Goal: Transaction & Acquisition: Purchase product/service

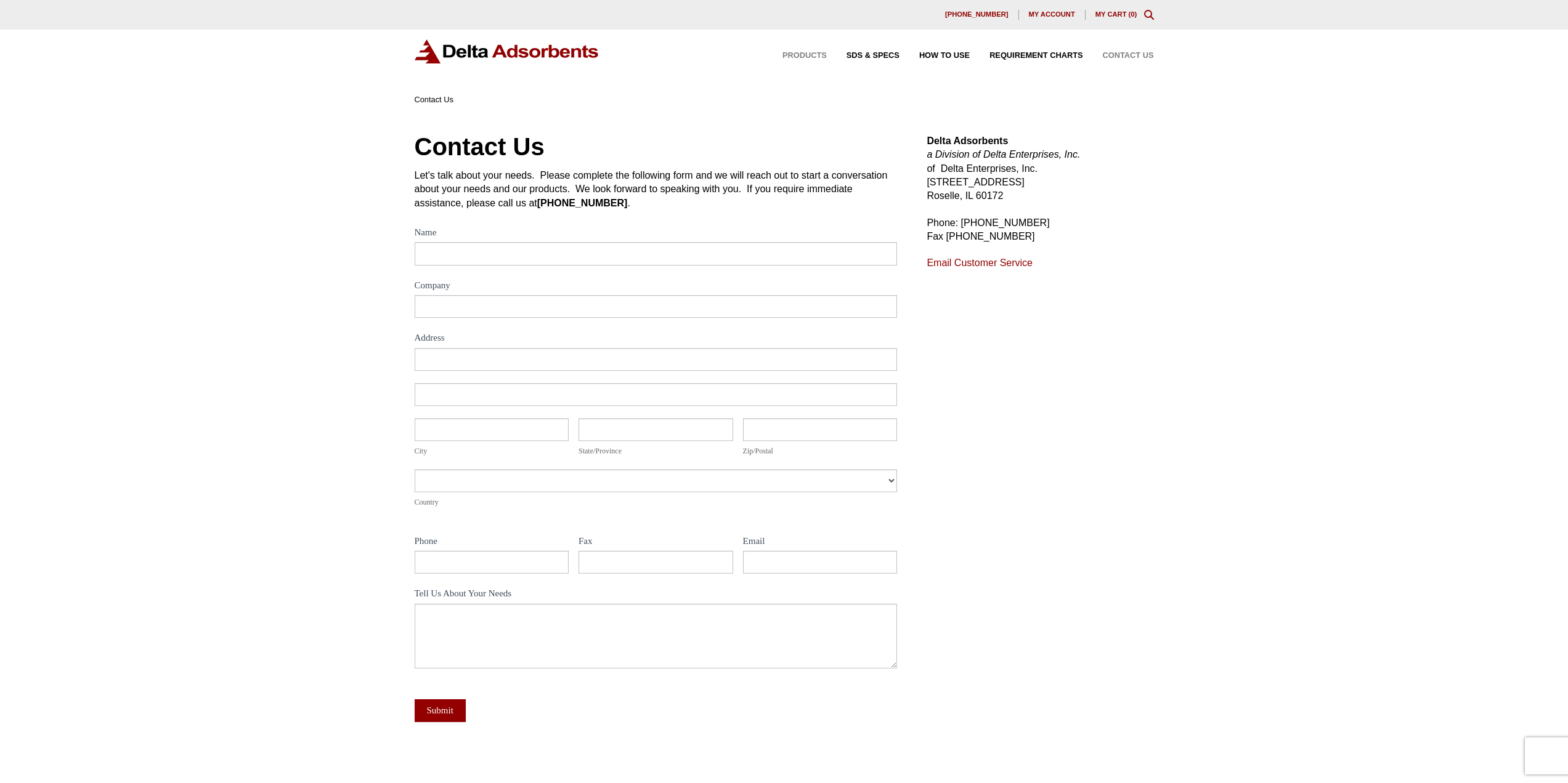
click at [810, 56] on span "Products" at bounding box center [804, 56] width 44 height 8
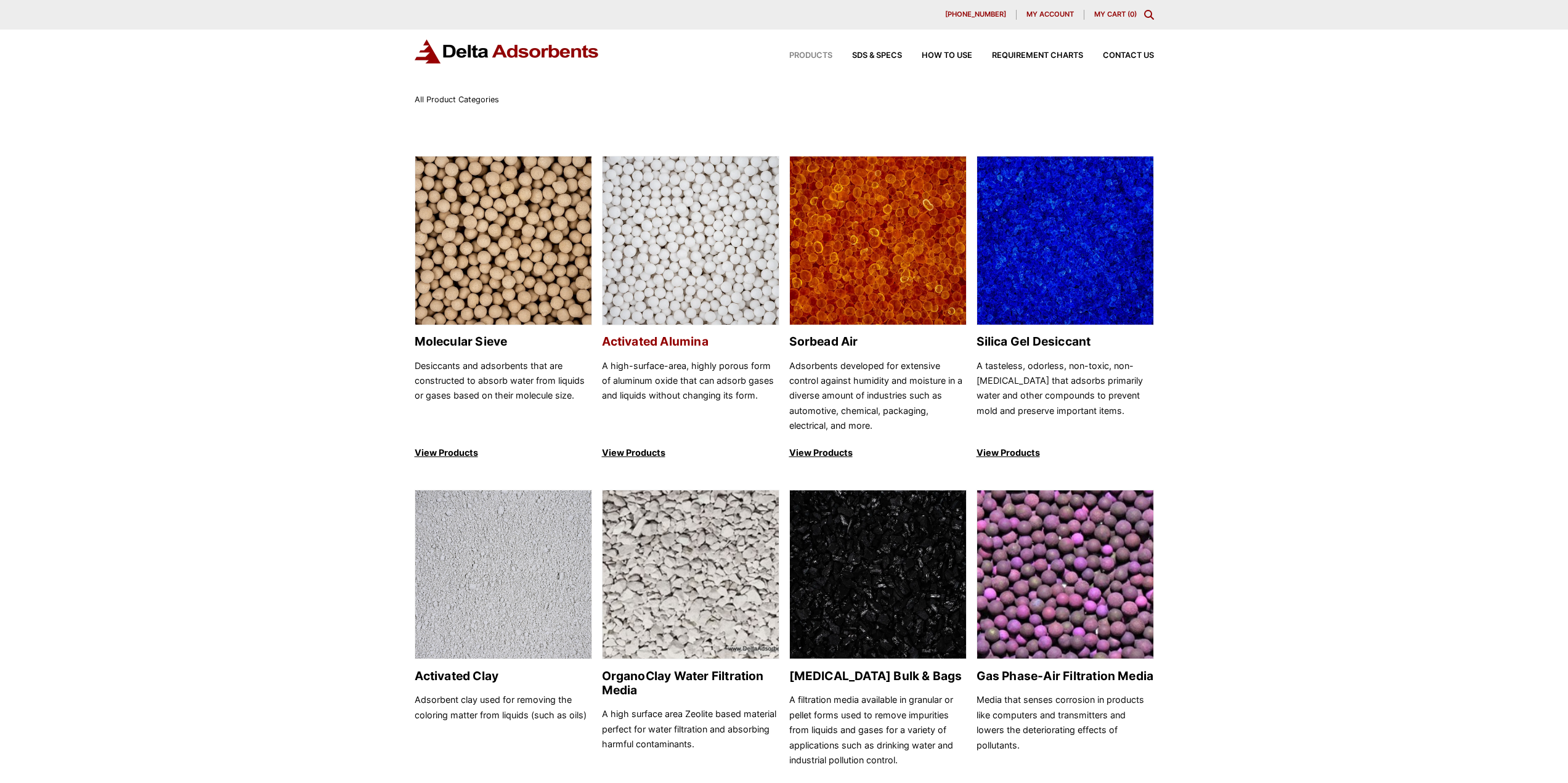
click at [694, 262] on img at bounding box center [690, 241] width 176 height 169
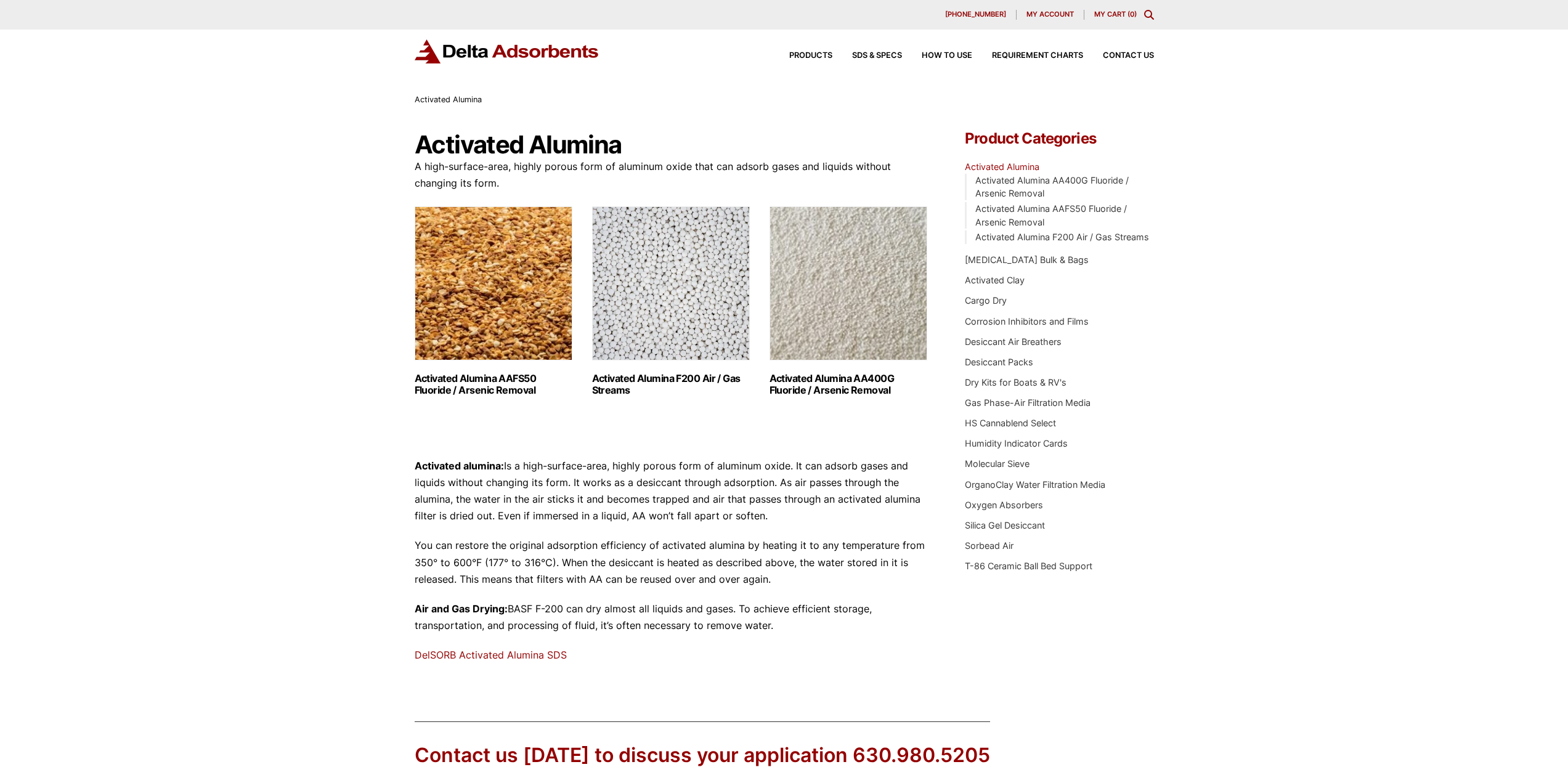
click at [670, 338] on img "Visit product category Activated Alumina F200 Air / Gas Streams" at bounding box center [671, 283] width 158 height 154
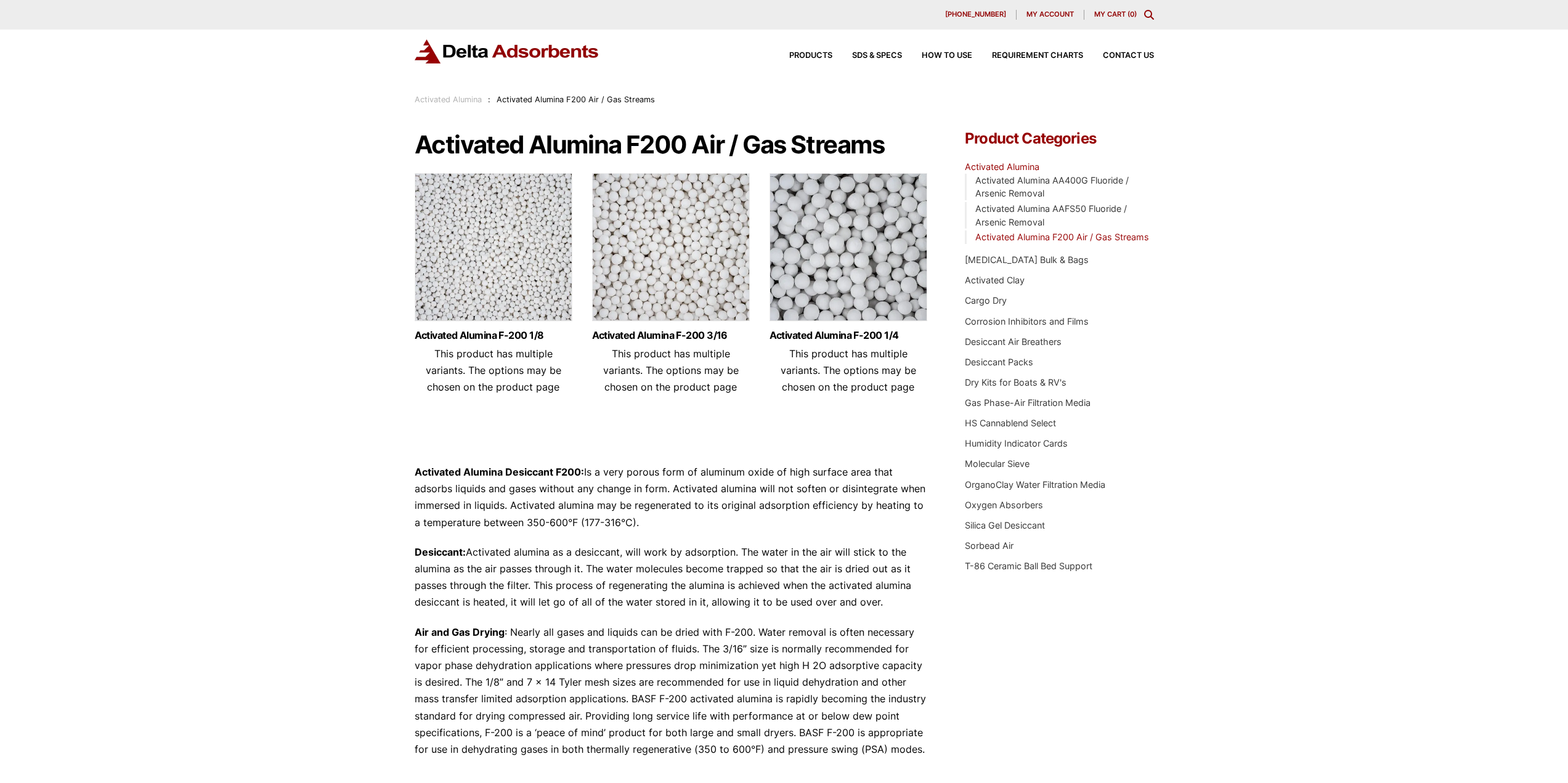
click at [667, 273] on img at bounding box center [671, 250] width 158 height 154
